Goal: Find specific page/section: Find specific page/section

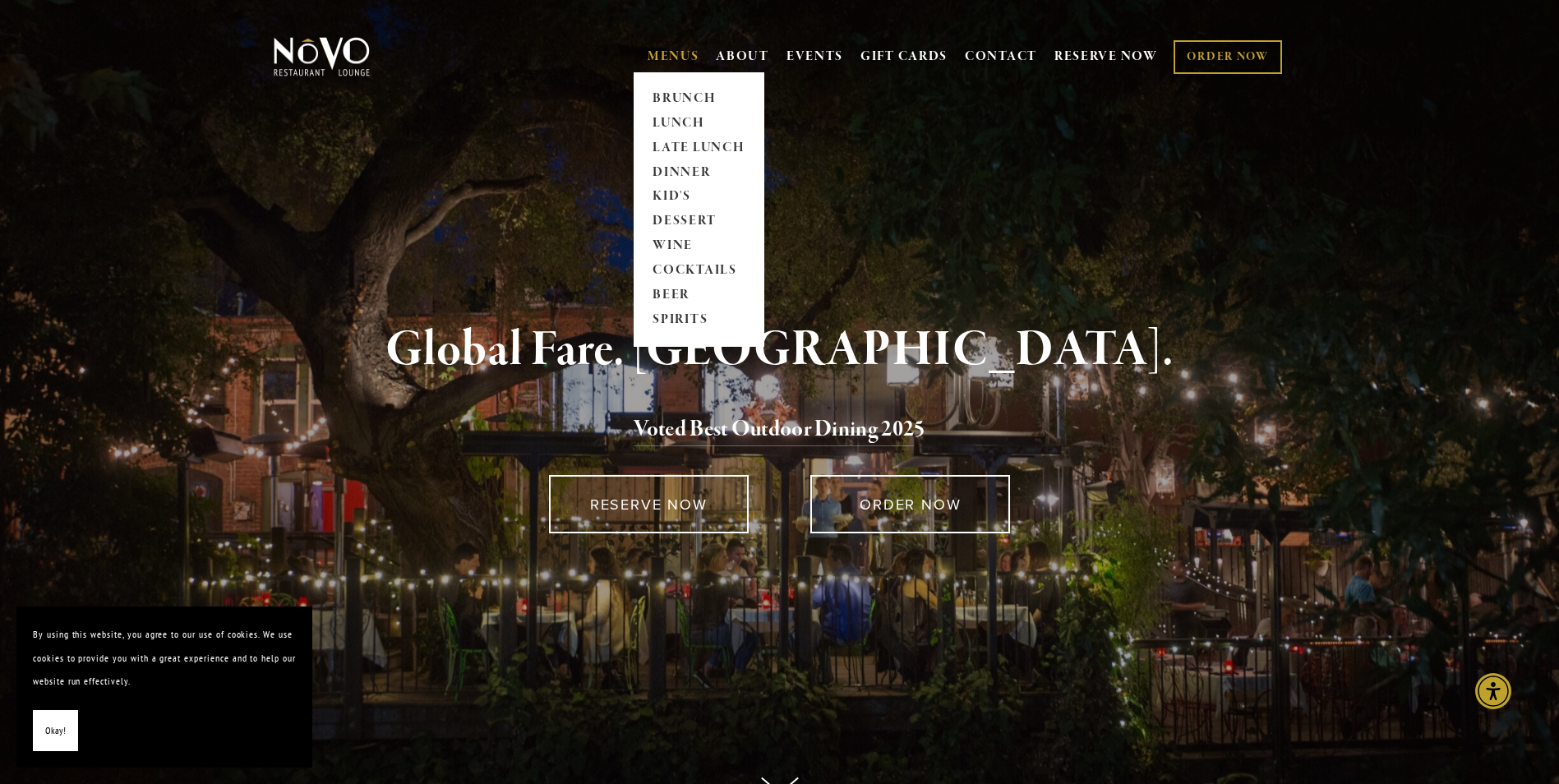
click at [650, 67] on span "MENUS BRUNCH LUNCH LATE LUNCH DINNER KID'S DESSERT WINE COCKTAILS BEER SPIRITS" at bounding box center [674, 56] width 51 height 31
click at [666, 90] on link "BRUNCH" at bounding box center [699, 99] width 103 height 25
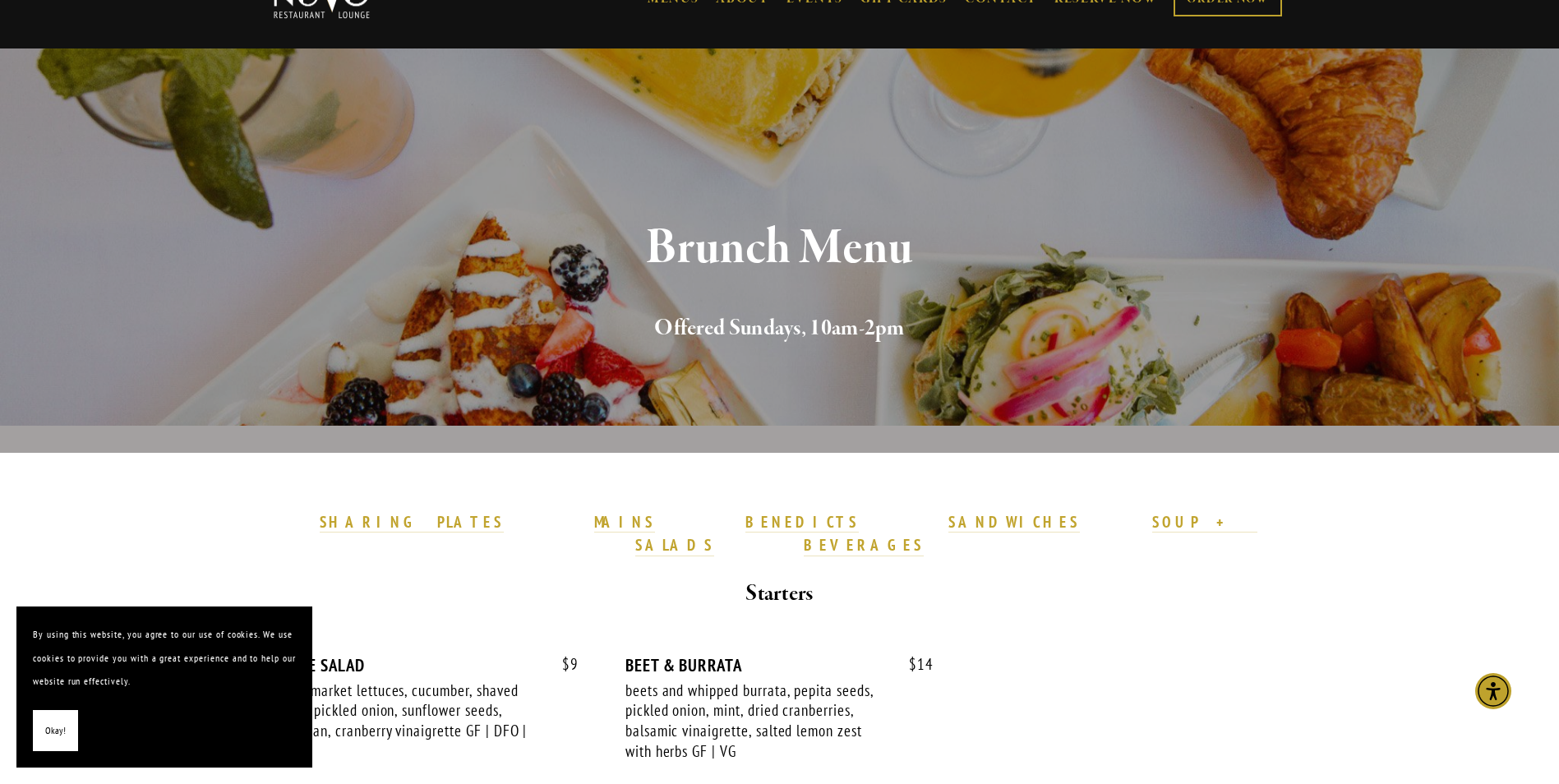
scroll to position [82, 0]
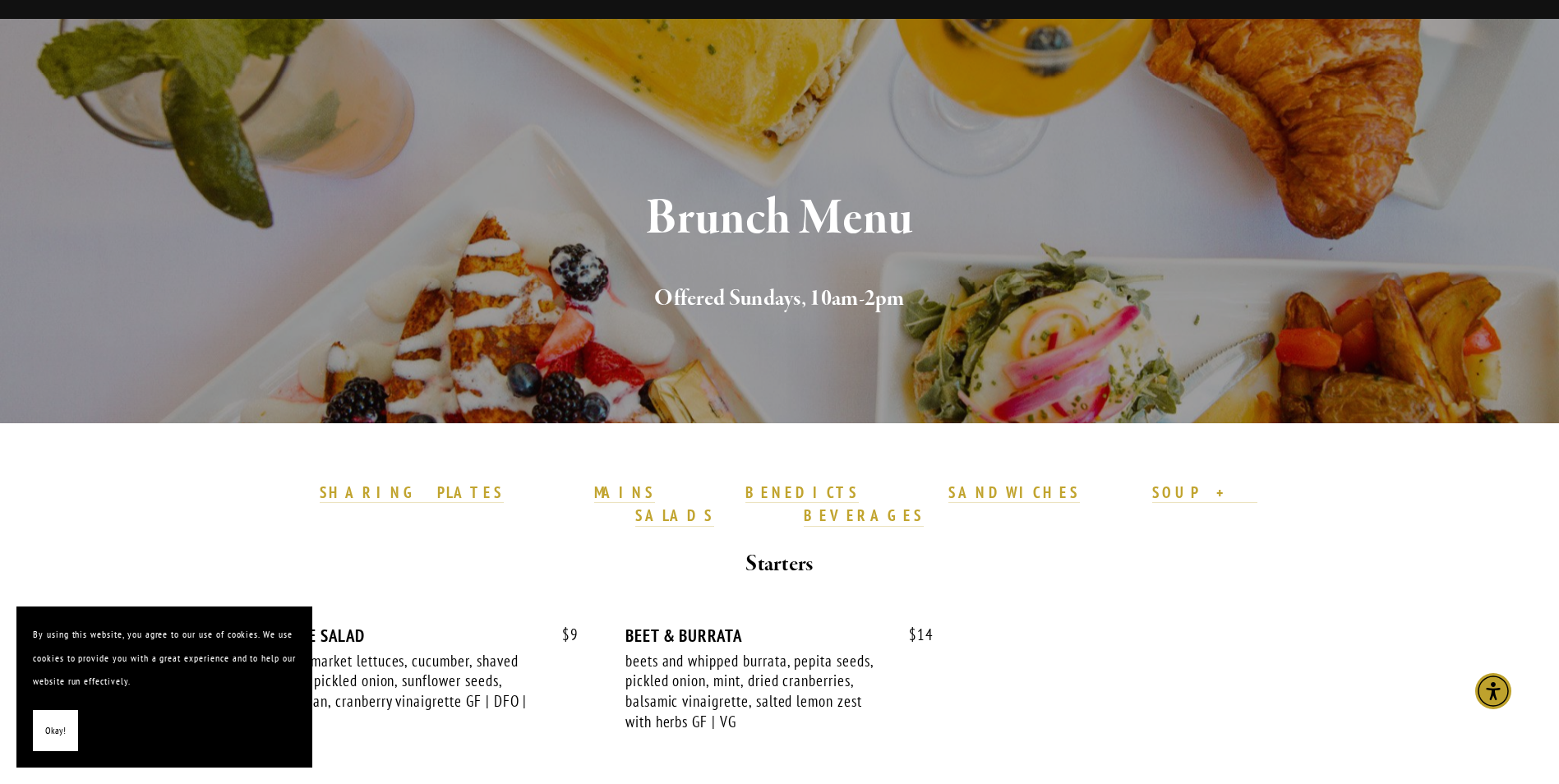
click at [60, 743] on button "Okay!" at bounding box center [55, 731] width 45 height 42
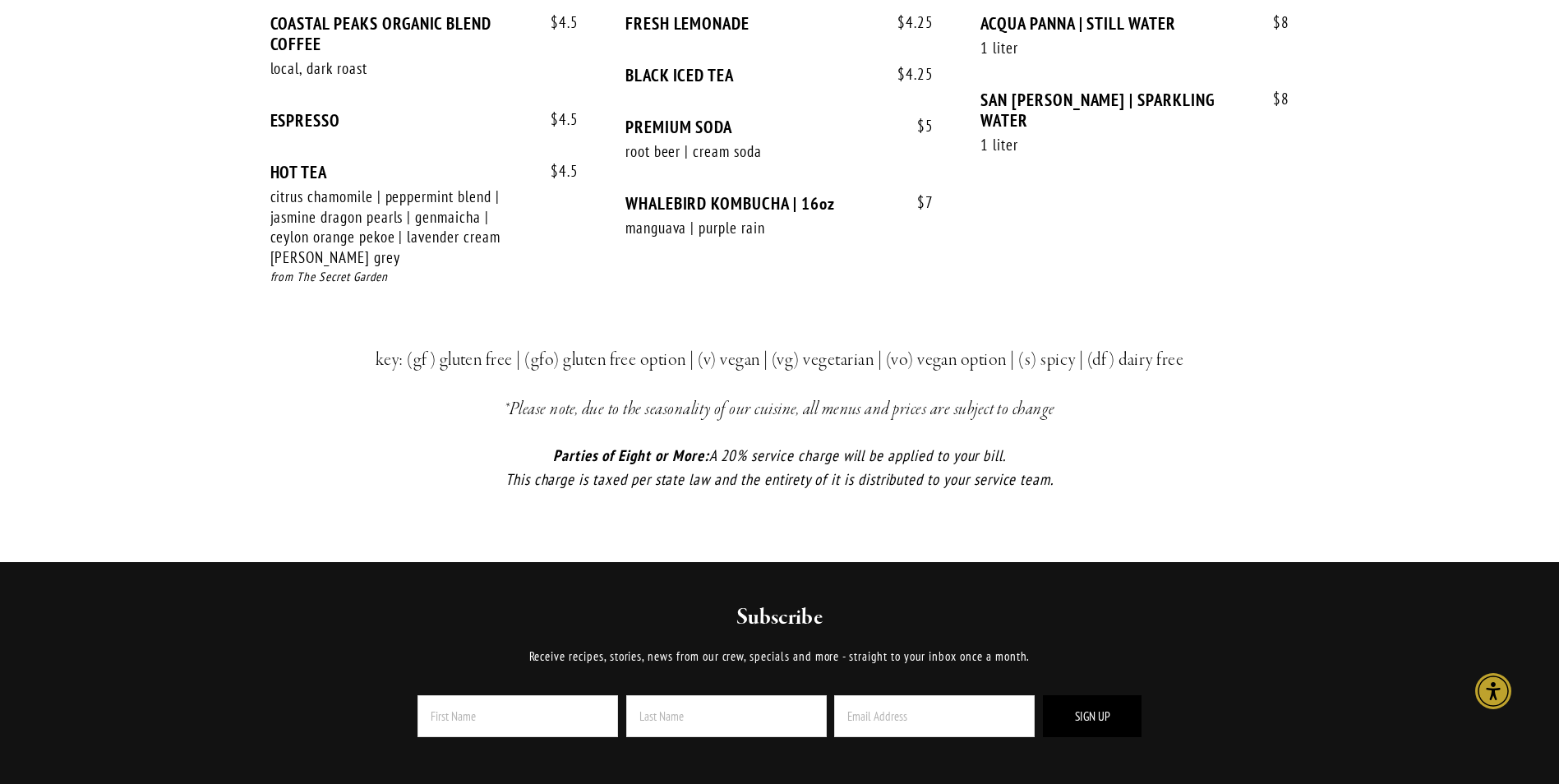
scroll to position [3533, 0]
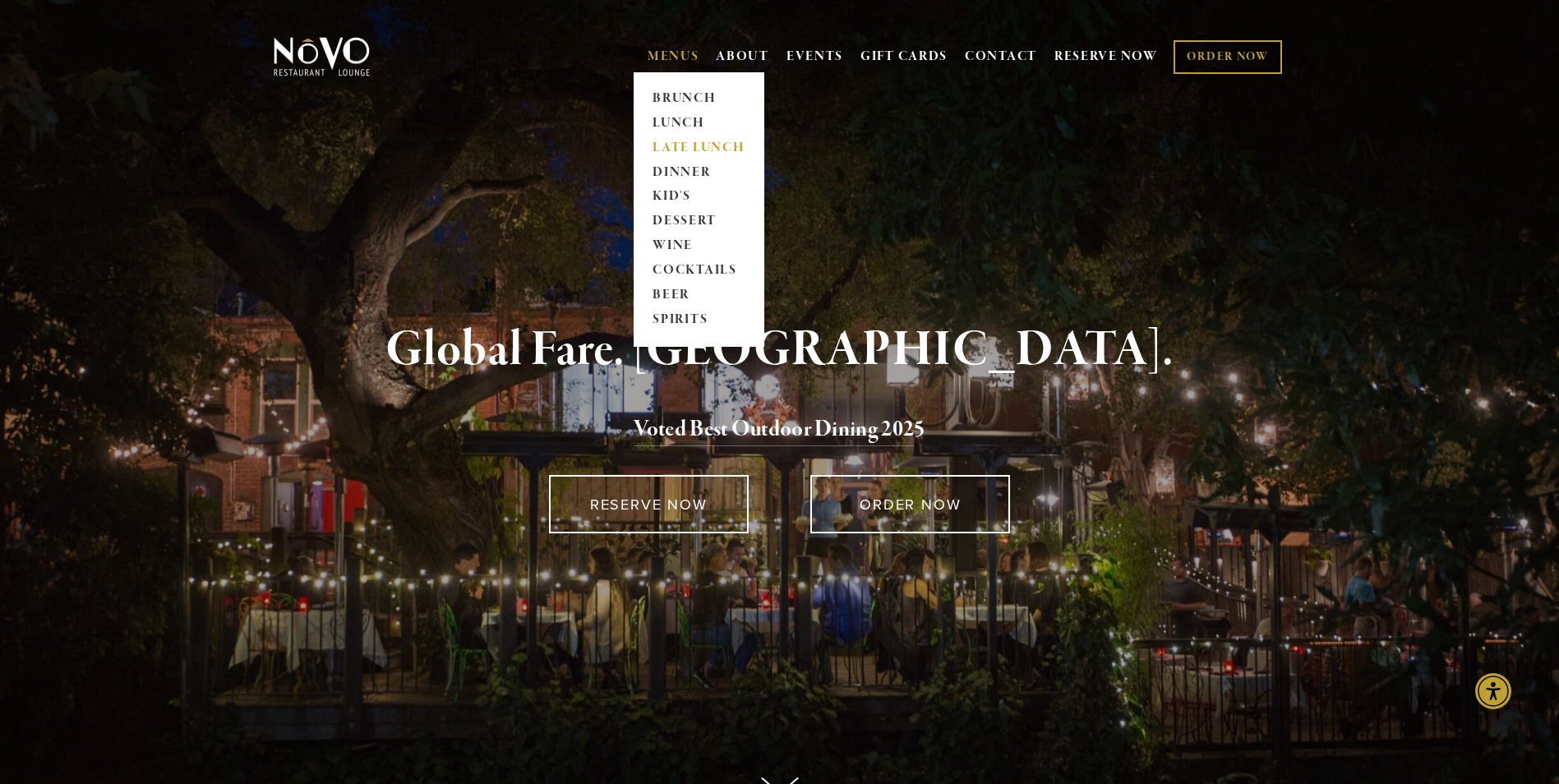
click at [706, 151] on link "LATE LUNCH" at bounding box center [699, 148] width 103 height 25
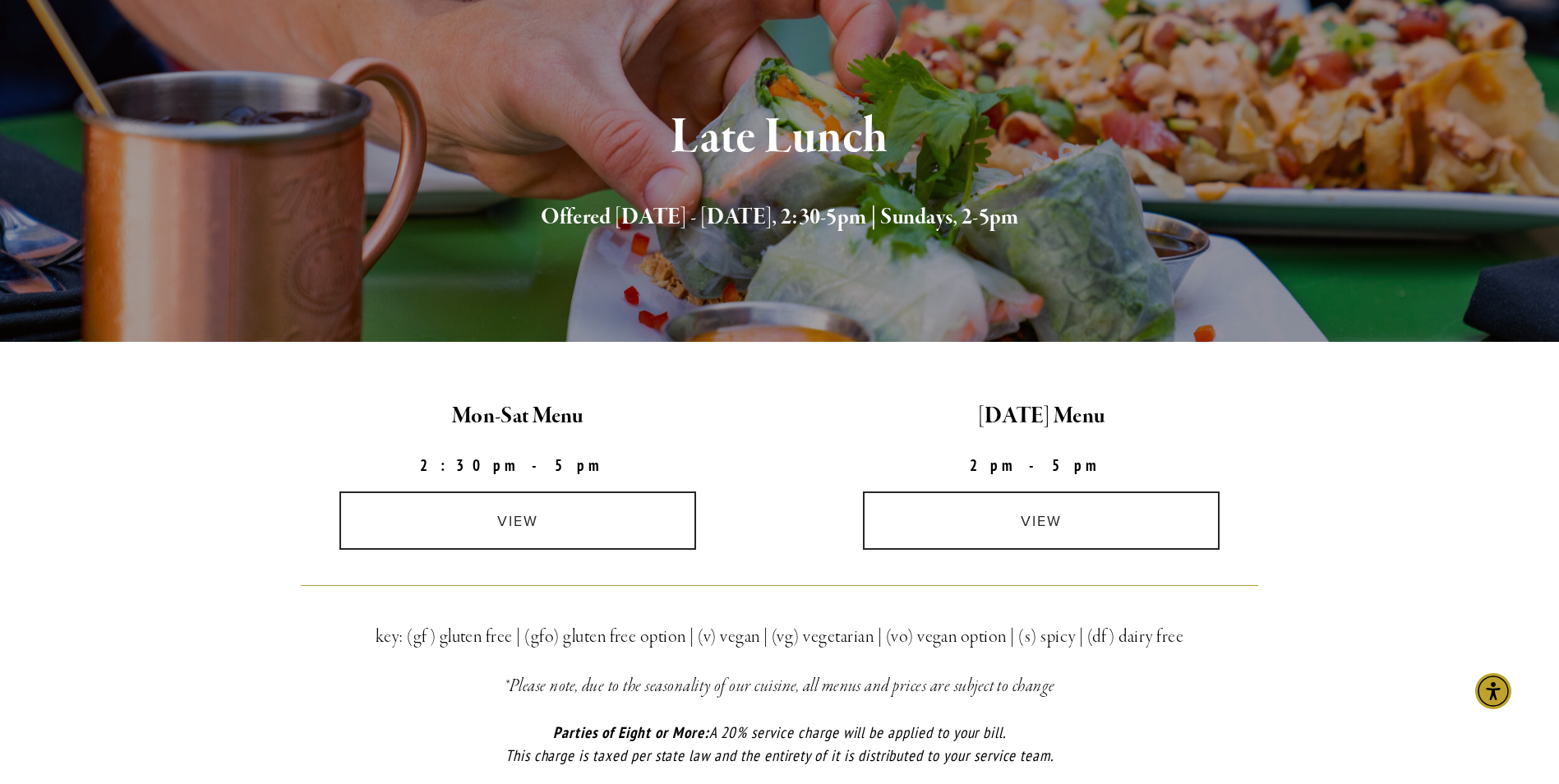
scroll to position [165, 0]
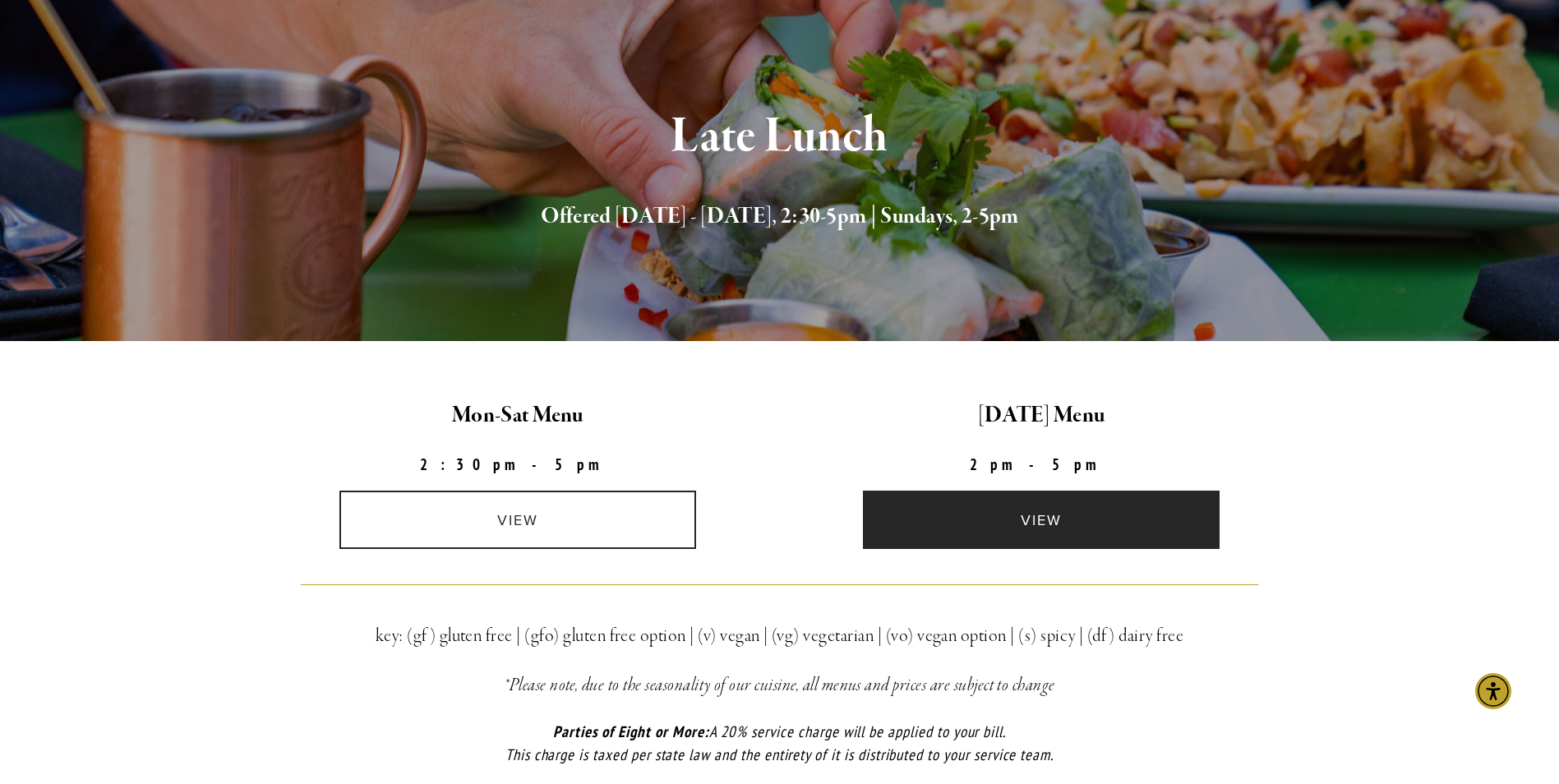
click at [937, 530] on link "view" at bounding box center [1042, 519] width 356 height 58
